Goal: Information Seeking & Learning: Find specific page/section

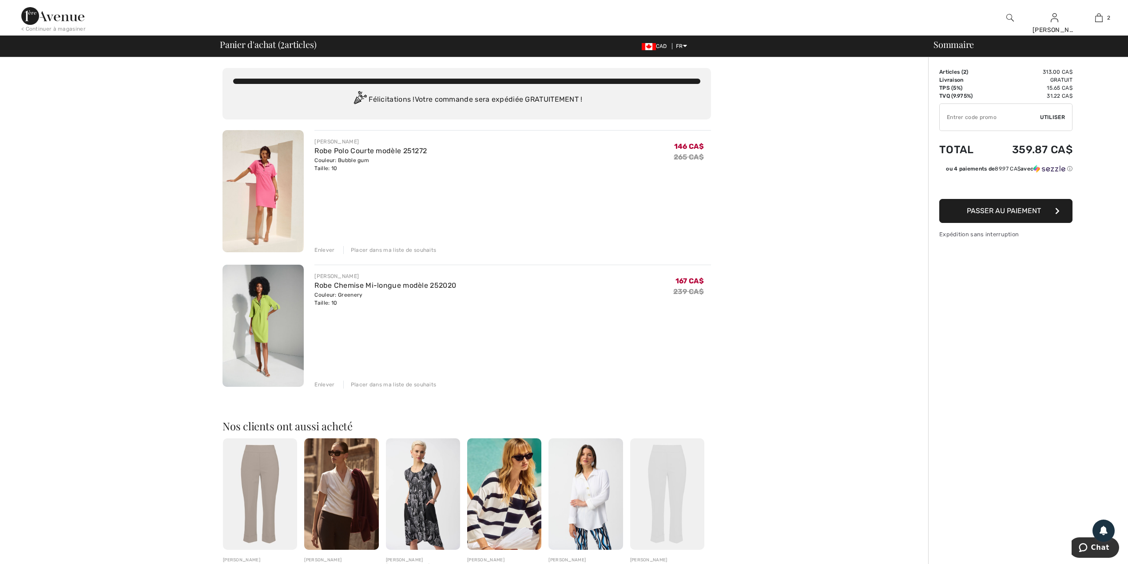
click at [1009, 15] on img at bounding box center [1010, 17] width 8 height 11
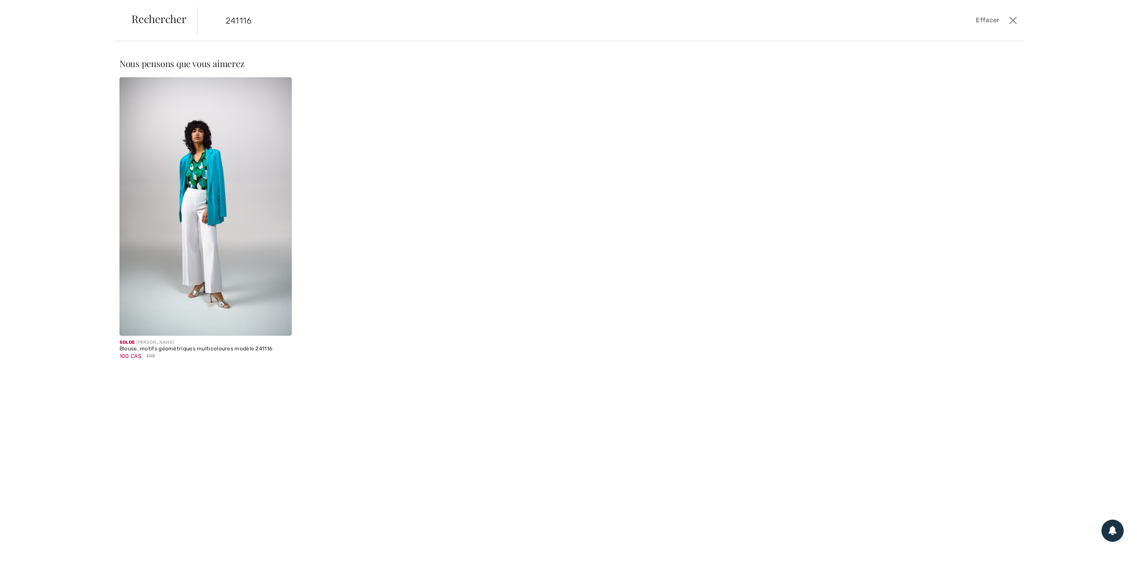
type input "241116"
click at [221, 206] on img at bounding box center [205, 206] width 172 height 258
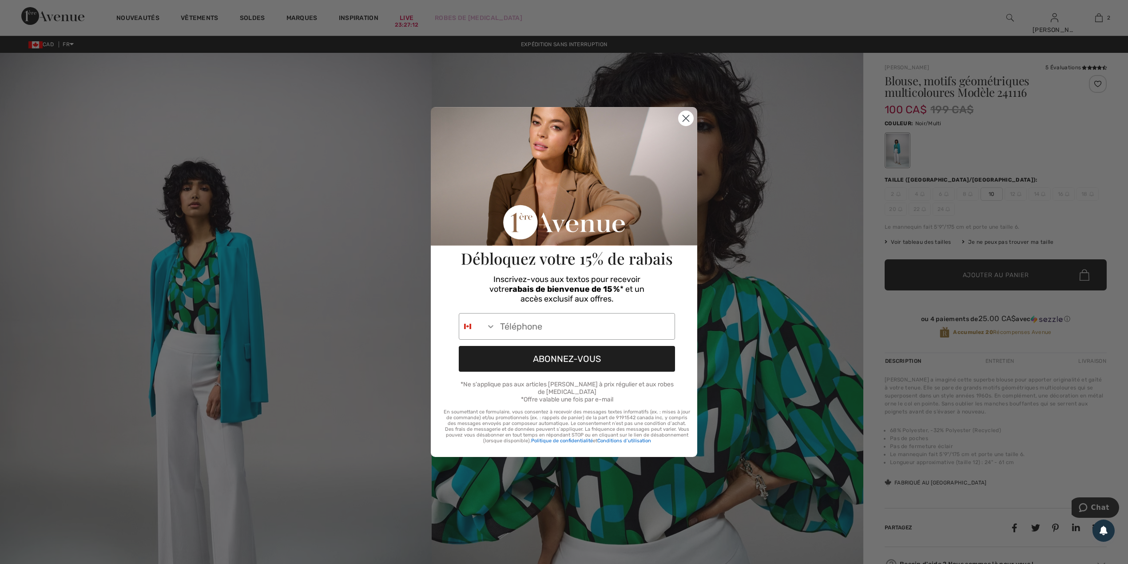
click at [829, 217] on div "Close dialog Débloquez votre 15% de rabais Inscrivez-vous aux textos pour recev…" at bounding box center [564, 282] width 1128 height 564
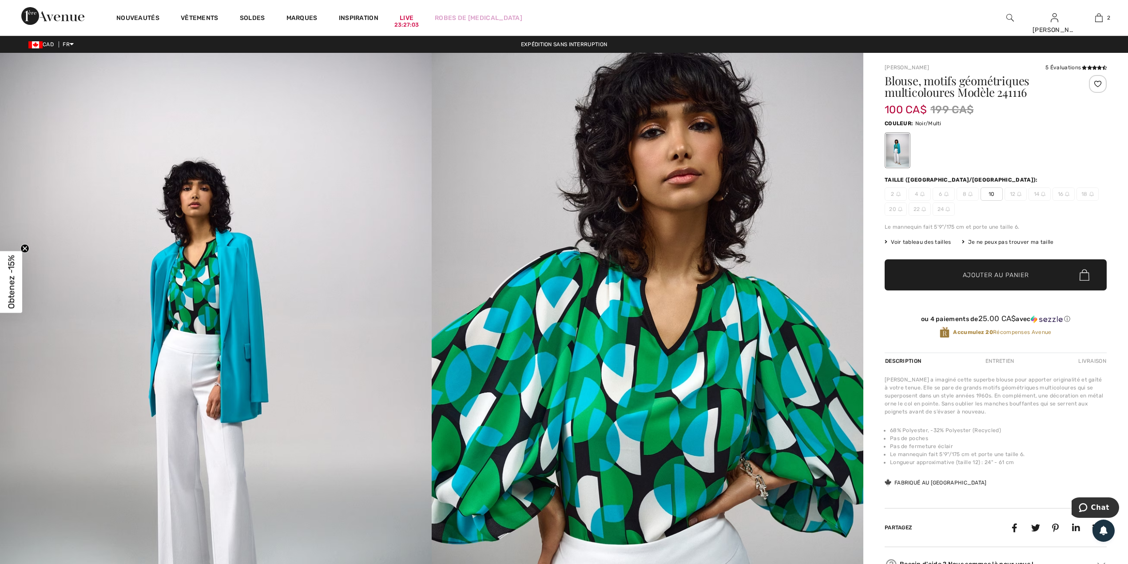
click at [1011, 15] on img at bounding box center [1010, 17] width 8 height 11
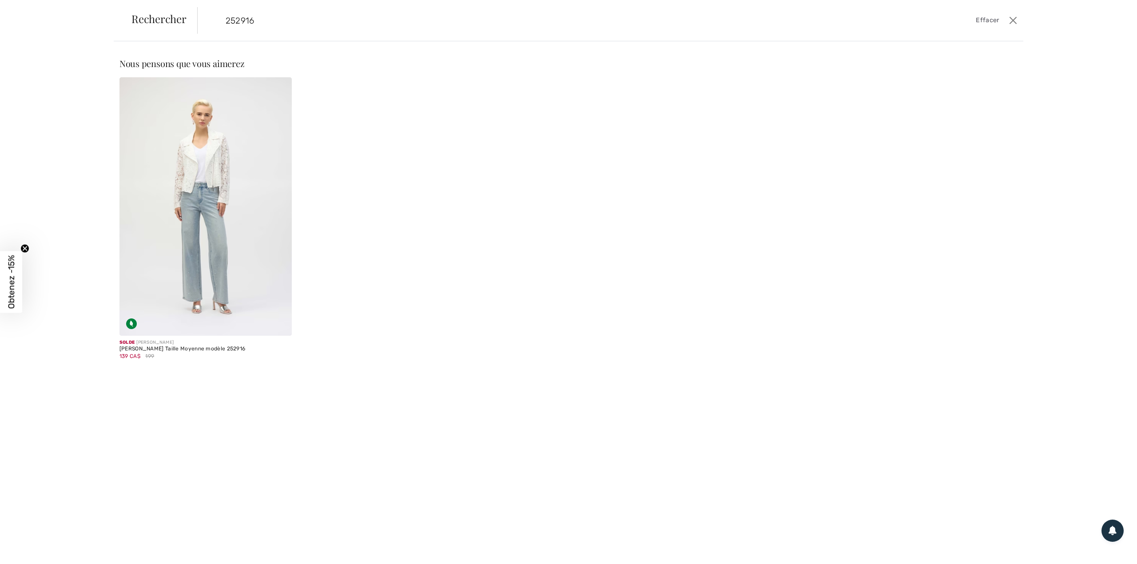
type input "252916"
click at [215, 258] on img at bounding box center [205, 206] width 172 height 258
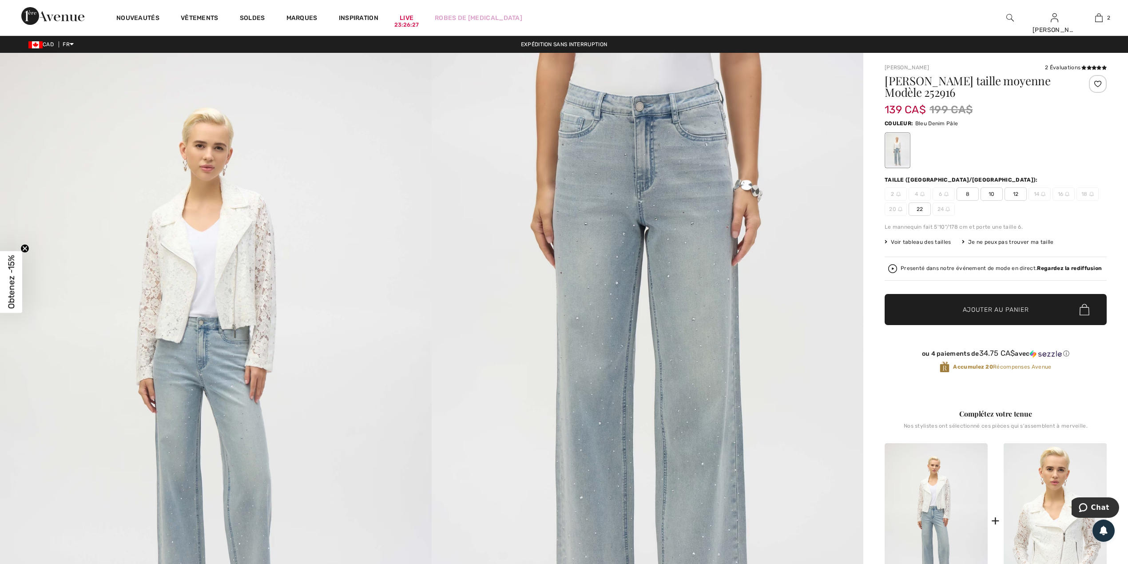
click at [1008, 17] on img at bounding box center [1010, 17] width 8 height 11
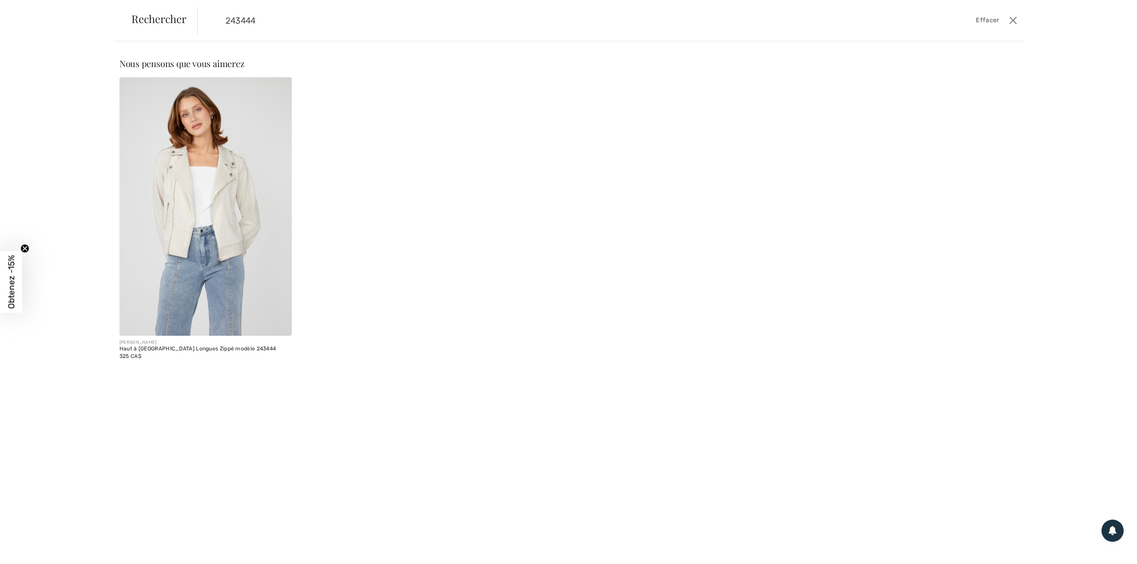
type input "243444"
click at [257, 222] on img at bounding box center [205, 206] width 172 height 258
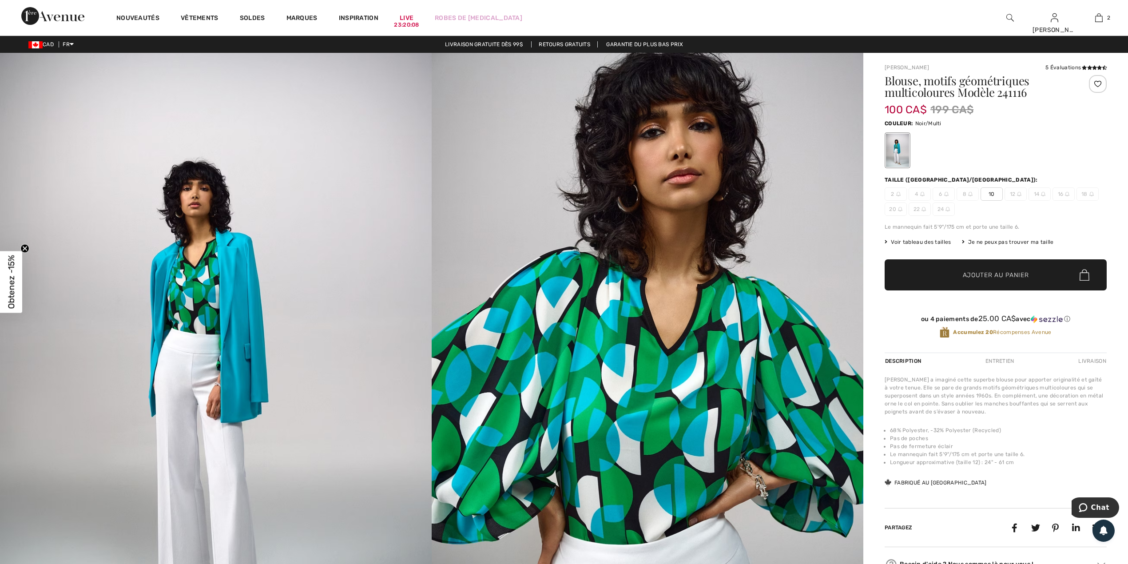
click at [1008, 16] on img at bounding box center [1010, 17] width 8 height 11
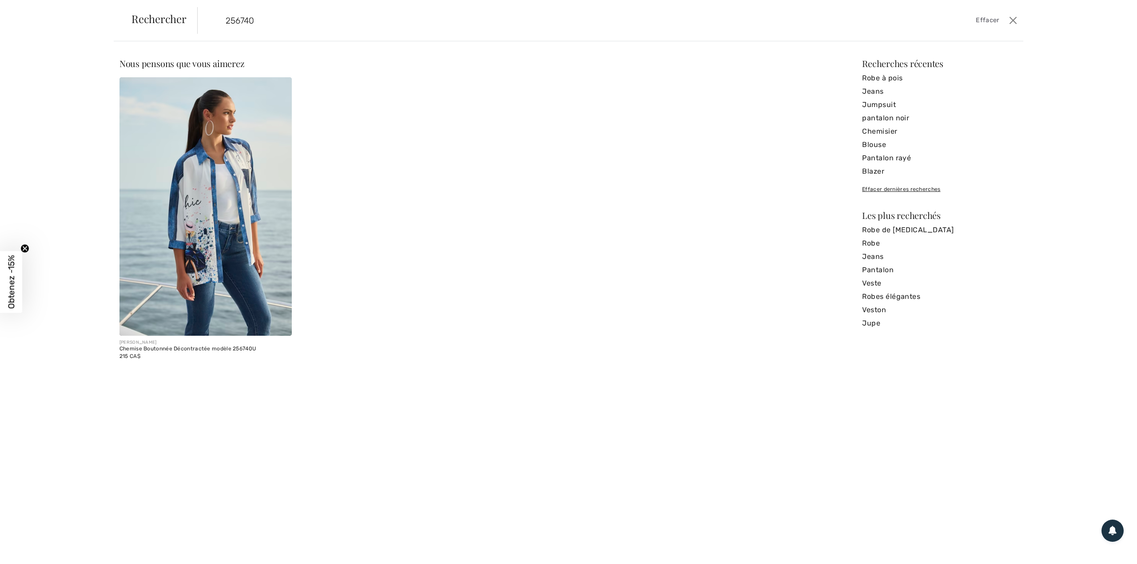
type input "256740"
click at [190, 234] on img at bounding box center [205, 206] width 172 height 258
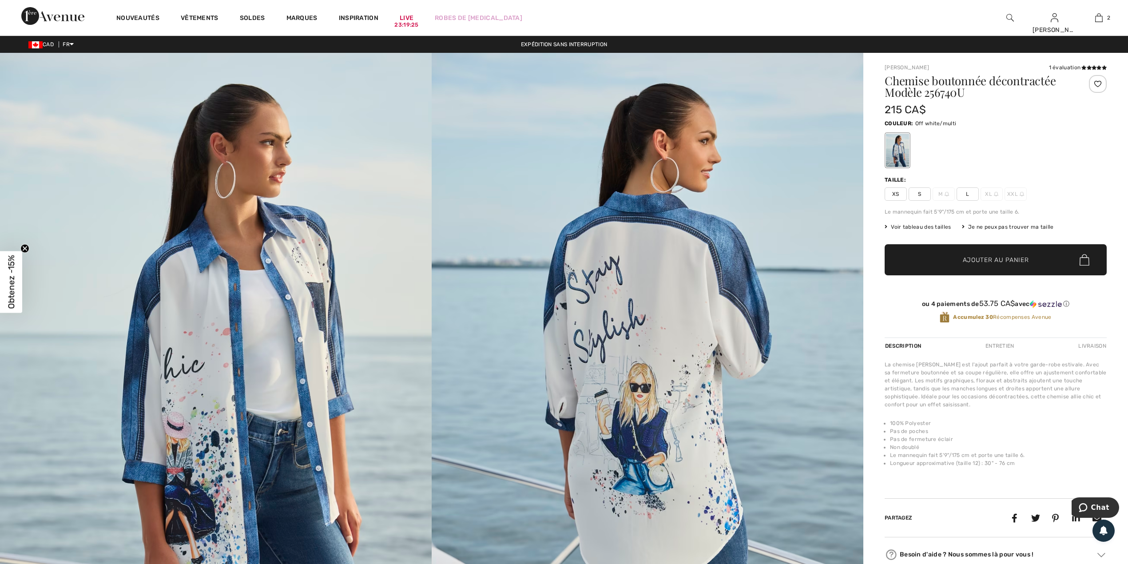
click at [1007, 17] on img at bounding box center [1010, 17] width 8 height 11
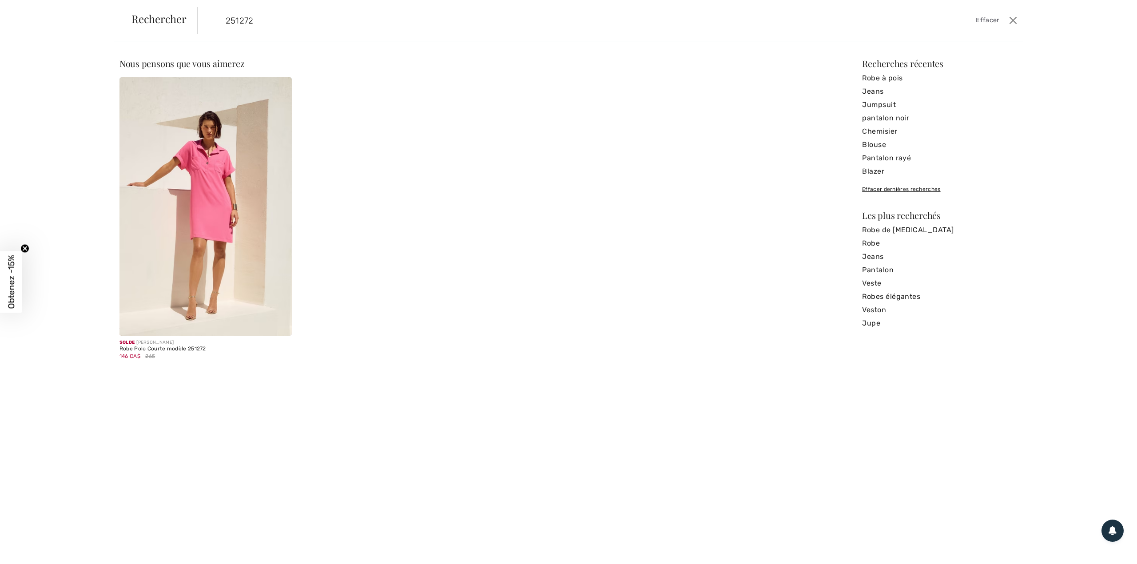
type input "251272"
click at [179, 242] on img at bounding box center [205, 206] width 172 height 258
